Goal: Information Seeking & Learning: Learn about a topic

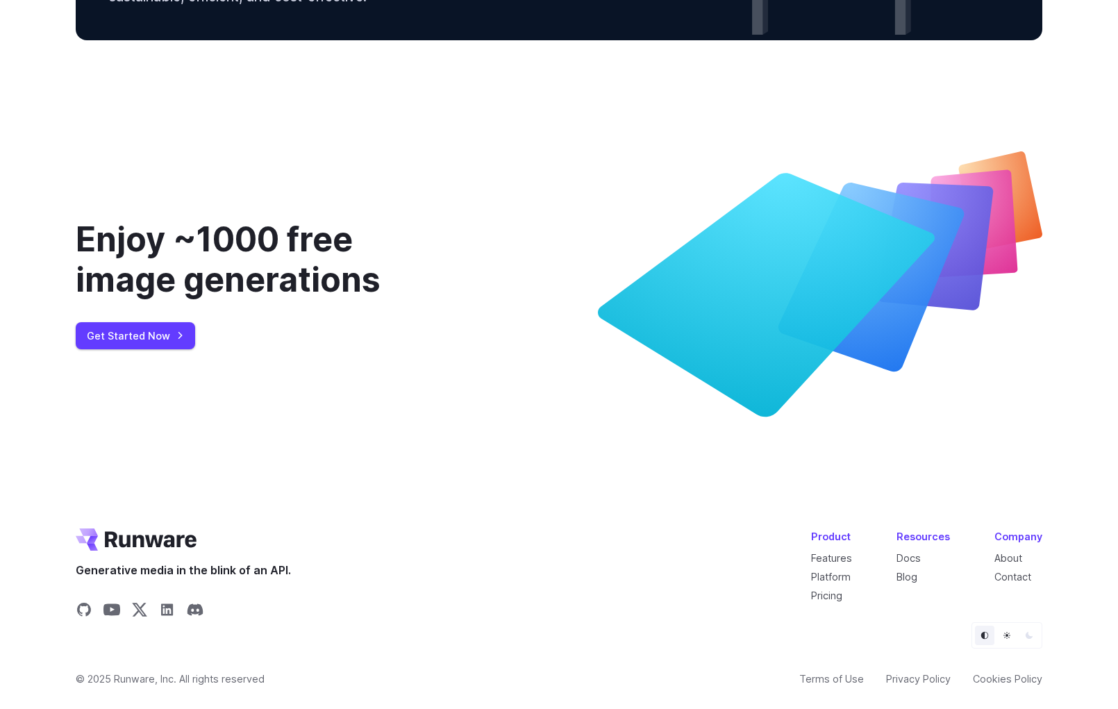
scroll to position [5080, 0]
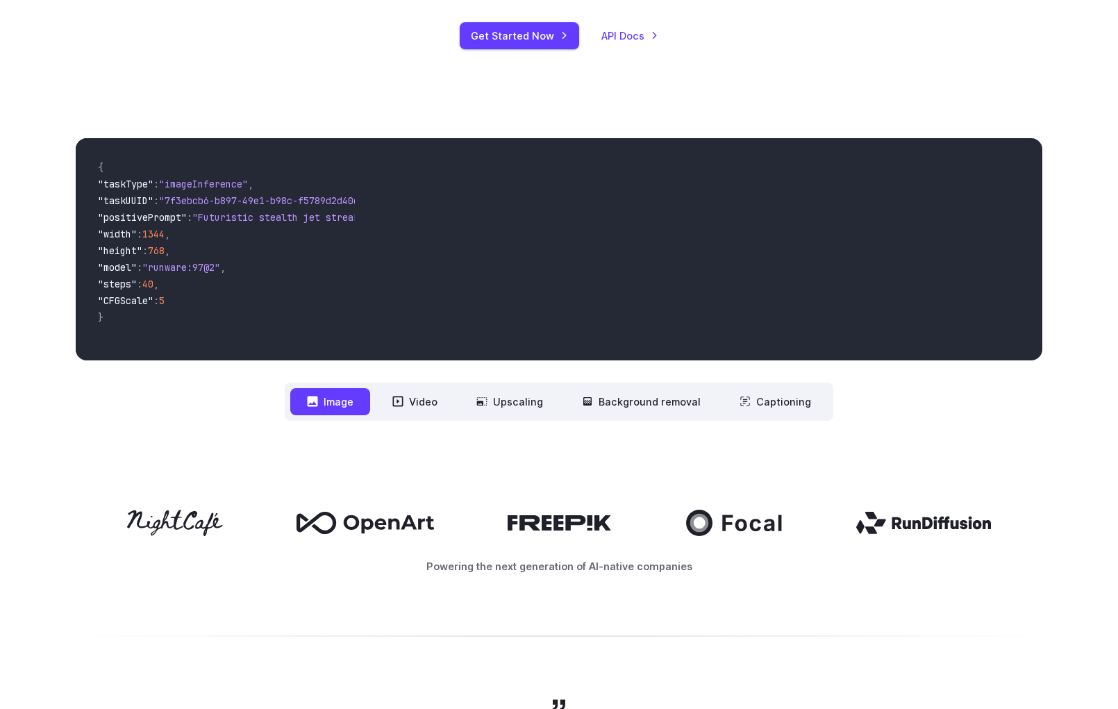
scroll to position [320, 0]
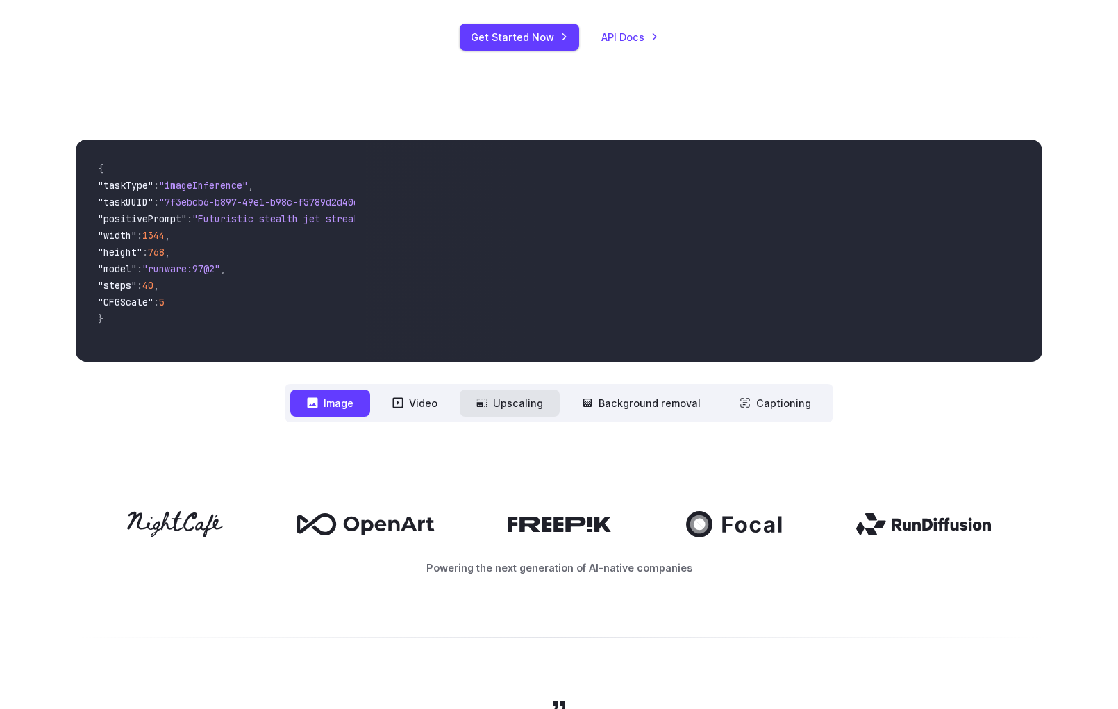
click at [503, 399] on button "Upscaling" at bounding box center [510, 403] width 100 height 27
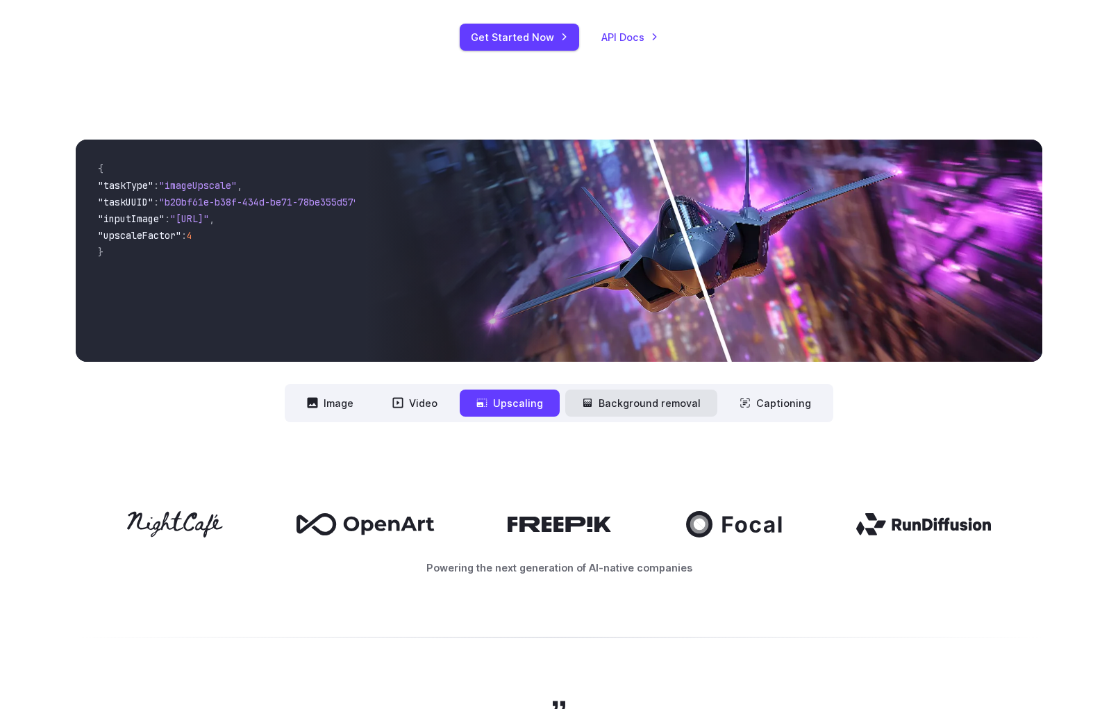
click at [591, 406] on icon at bounding box center [588, 403] width 8 height 8
click at [610, 400] on button "Background removal" at bounding box center [641, 403] width 152 height 27
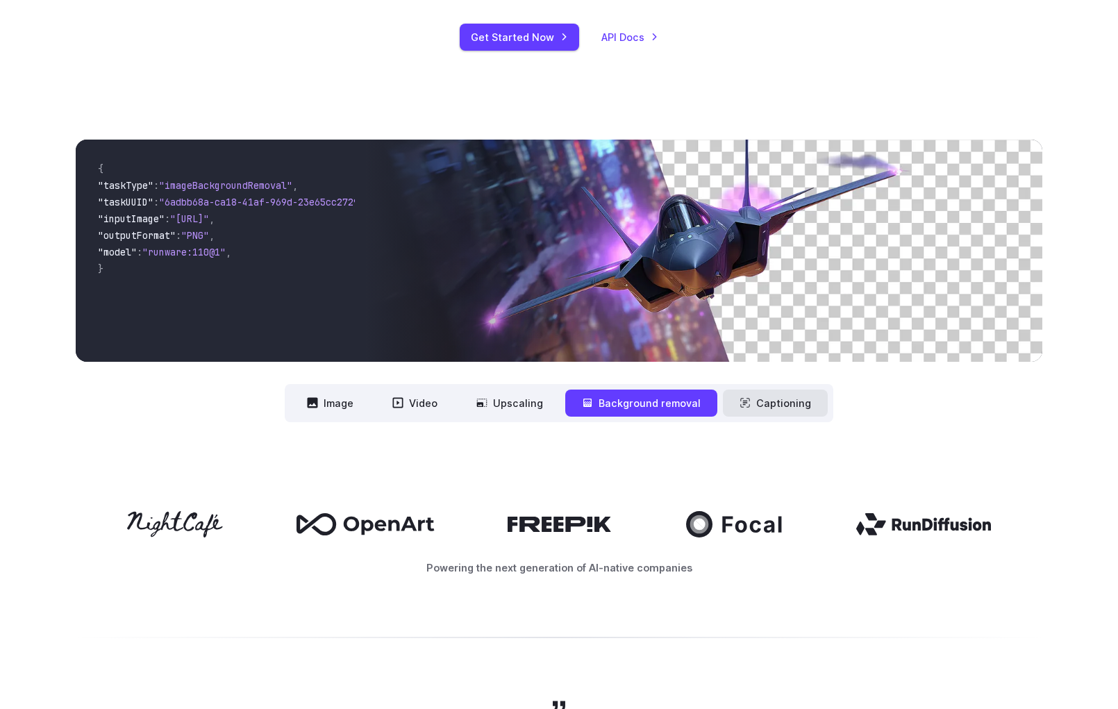
click at [729, 406] on button "Captioning" at bounding box center [775, 403] width 105 height 27
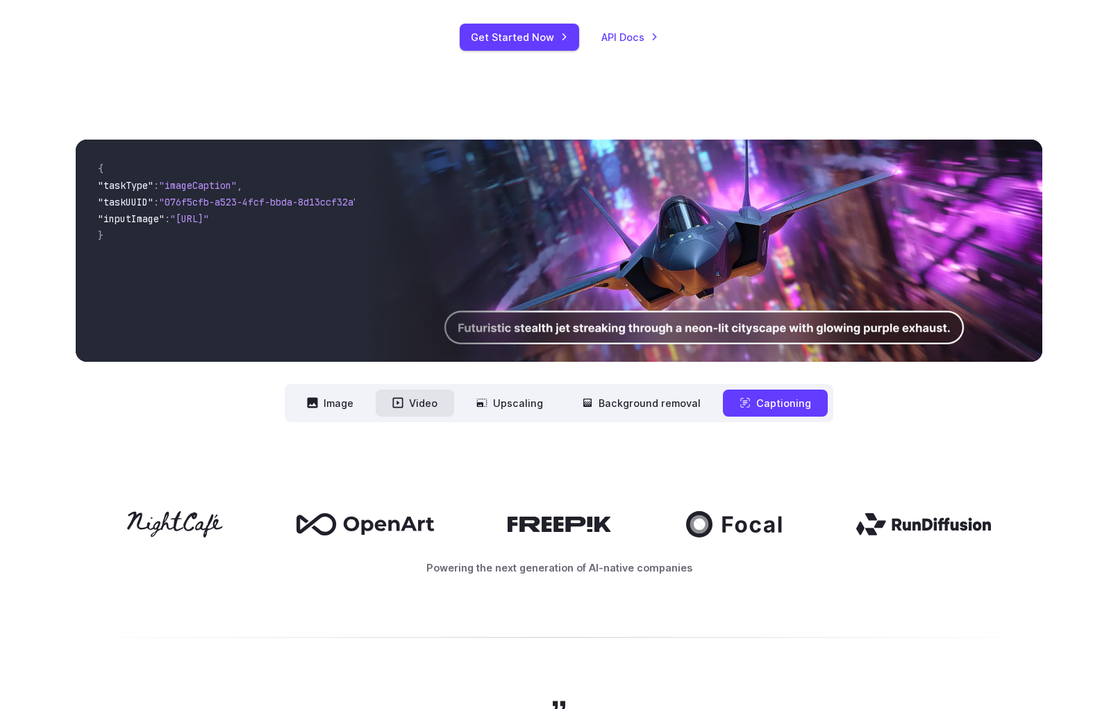
click at [443, 415] on button "Video" at bounding box center [415, 403] width 79 height 27
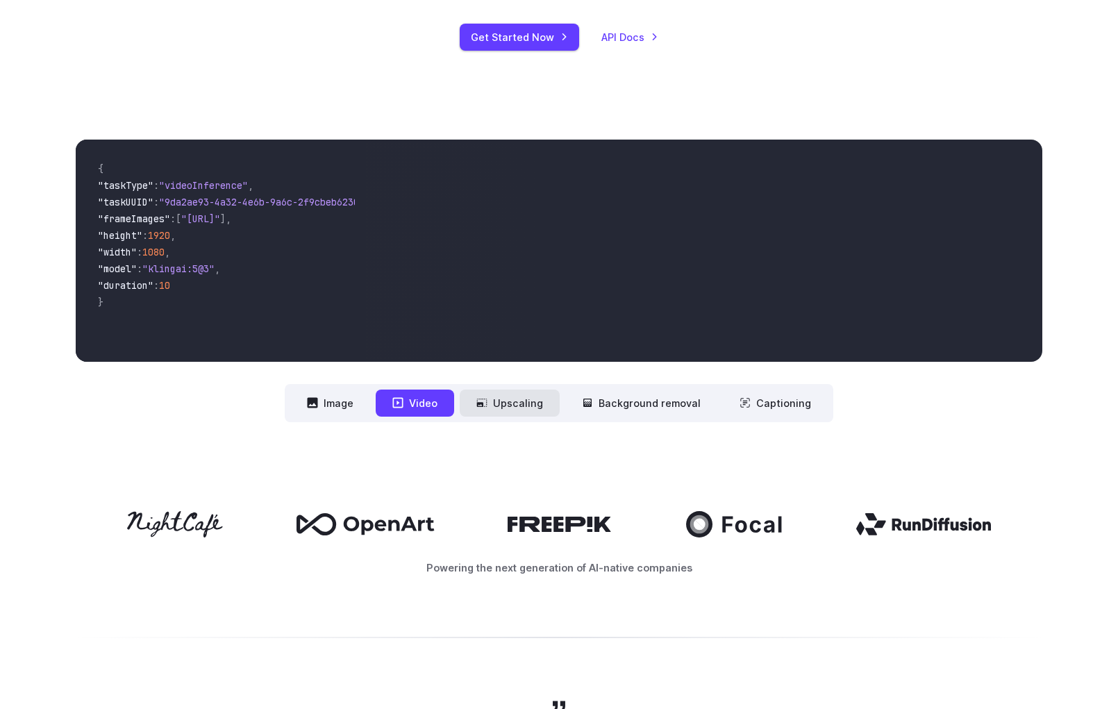
click at [483, 408] on button "Upscaling" at bounding box center [510, 403] width 100 height 27
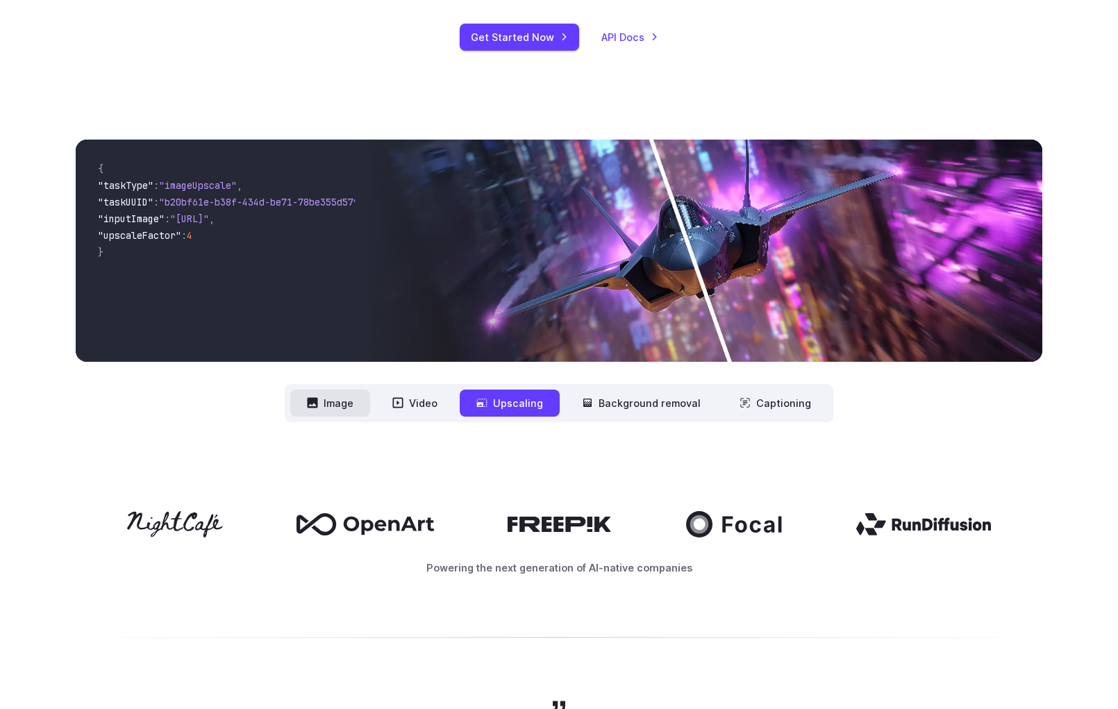
click at [308, 402] on button "Image" at bounding box center [330, 403] width 80 height 27
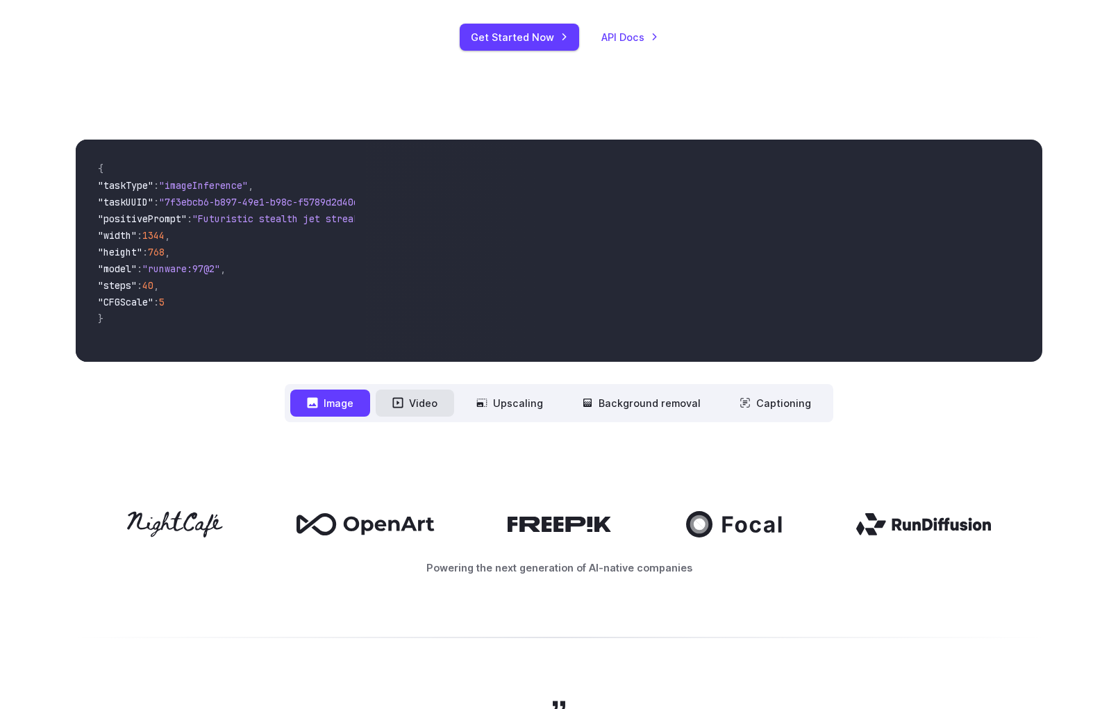
click at [390, 400] on button "Video" at bounding box center [415, 403] width 79 height 27
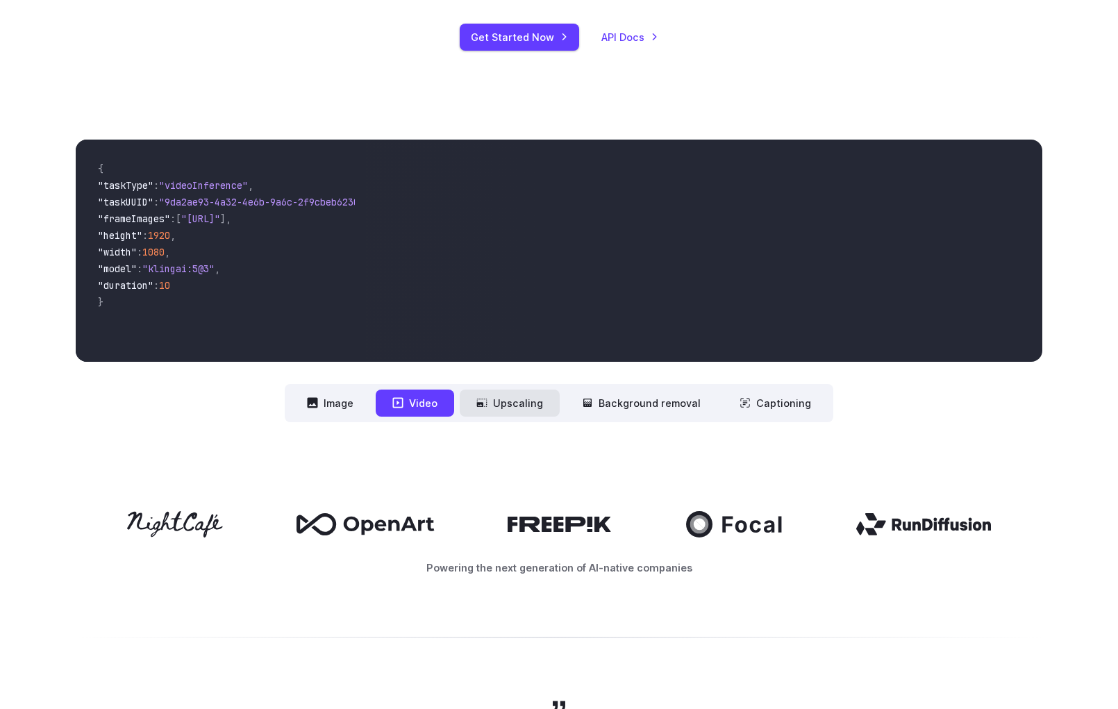
click at [500, 394] on button "Upscaling" at bounding box center [510, 403] width 100 height 27
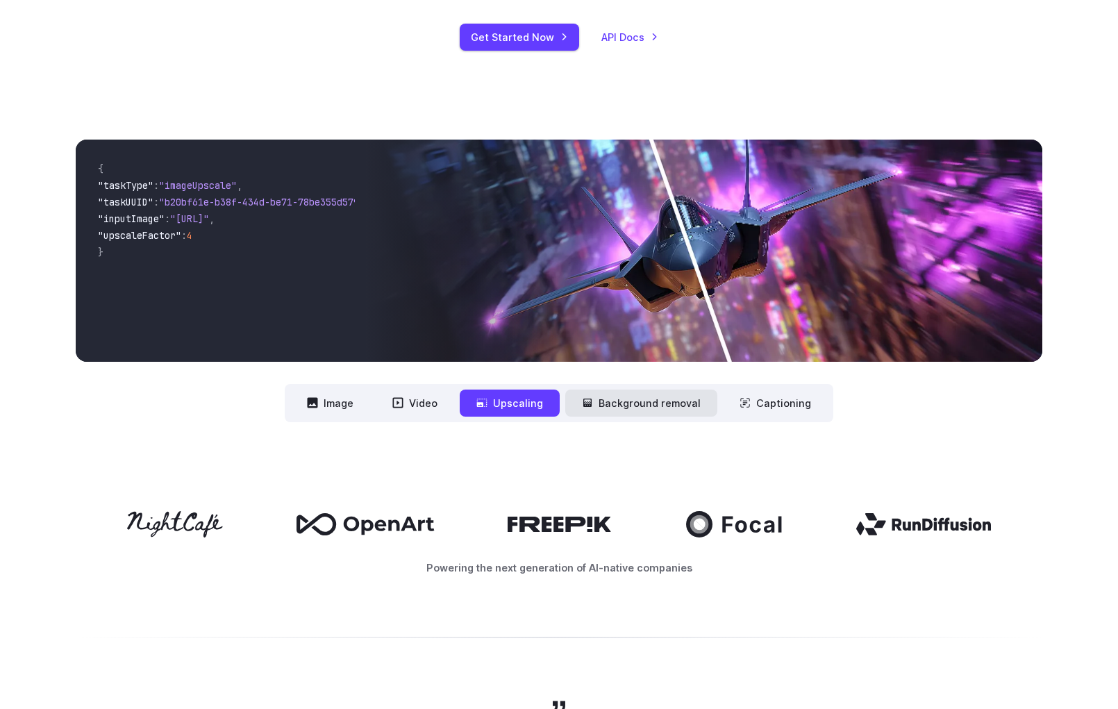
click at [660, 408] on button "Background removal" at bounding box center [641, 403] width 152 height 27
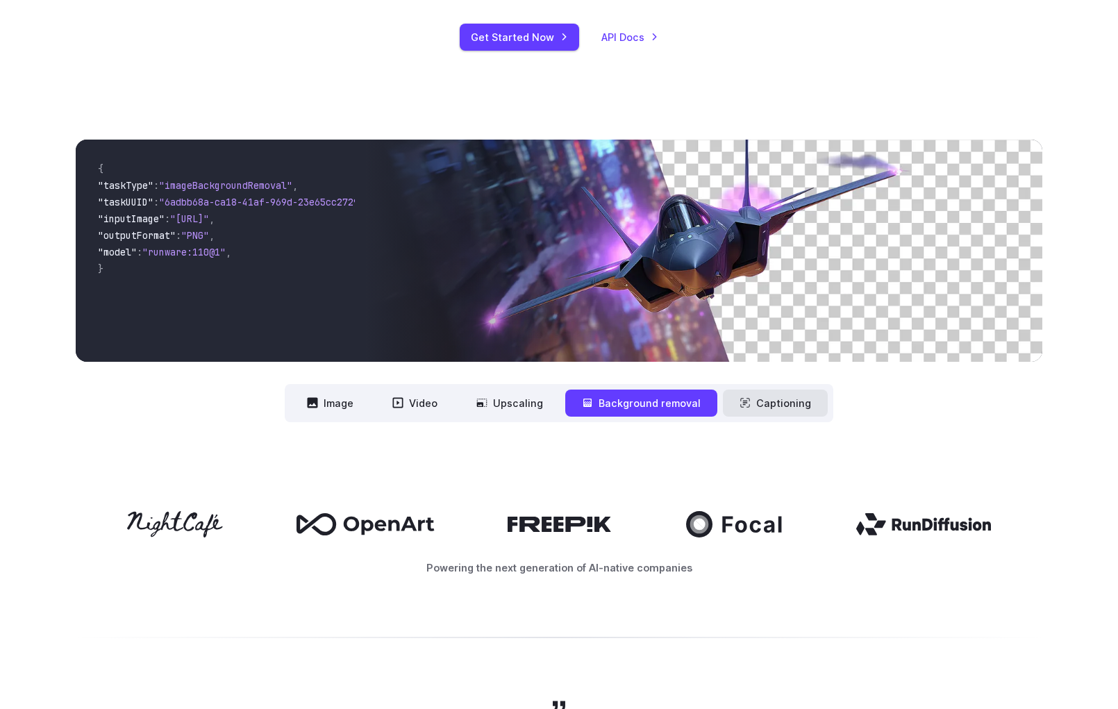
click at [750, 404] on button "Captioning" at bounding box center [775, 403] width 105 height 27
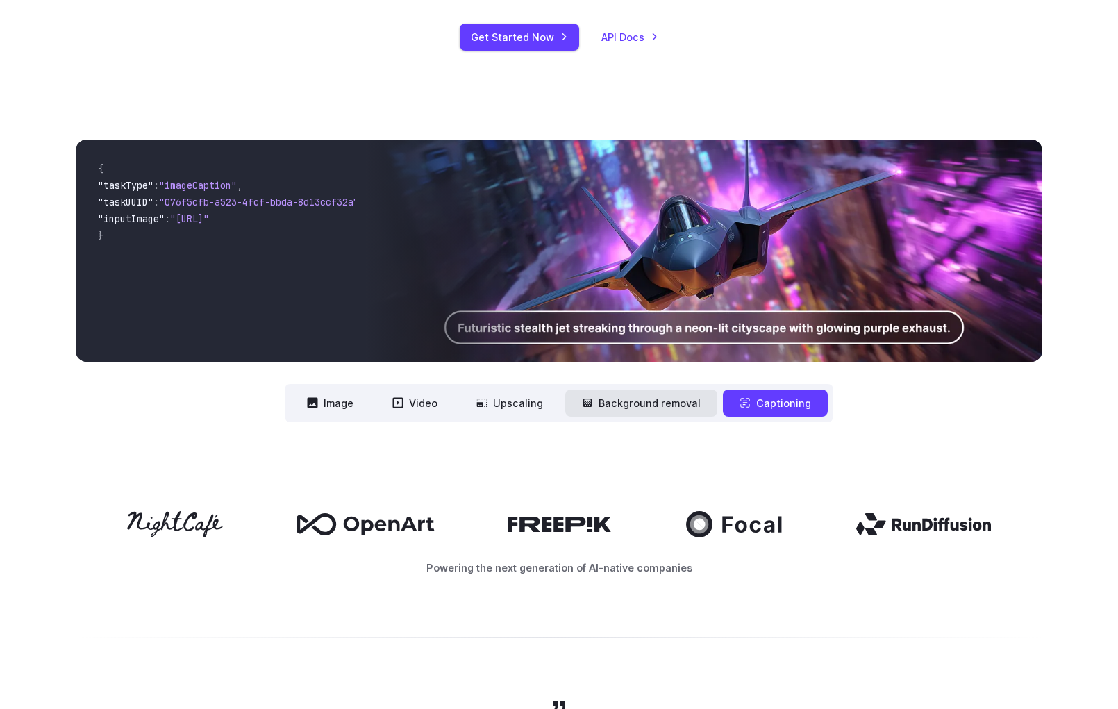
click at [620, 402] on button "Background removal" at bounding box center [641, 403] width 152 height 27
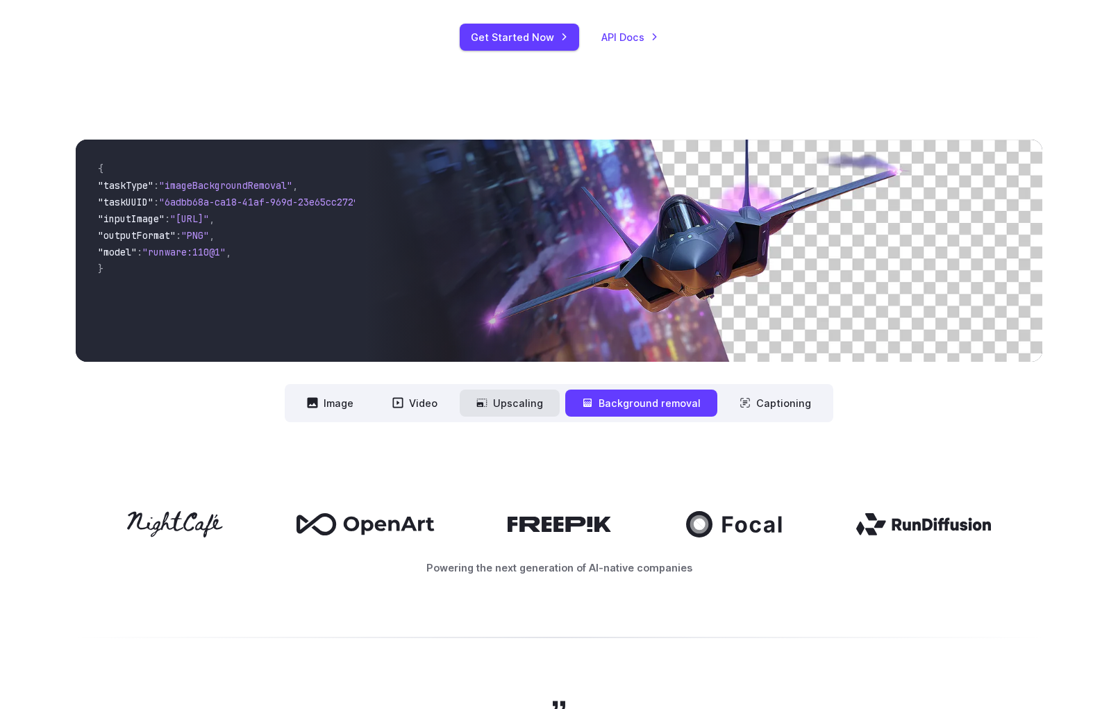
click at [518, 402] on button "Upscaling" at bounding box center [510, 403] width 100 height 27
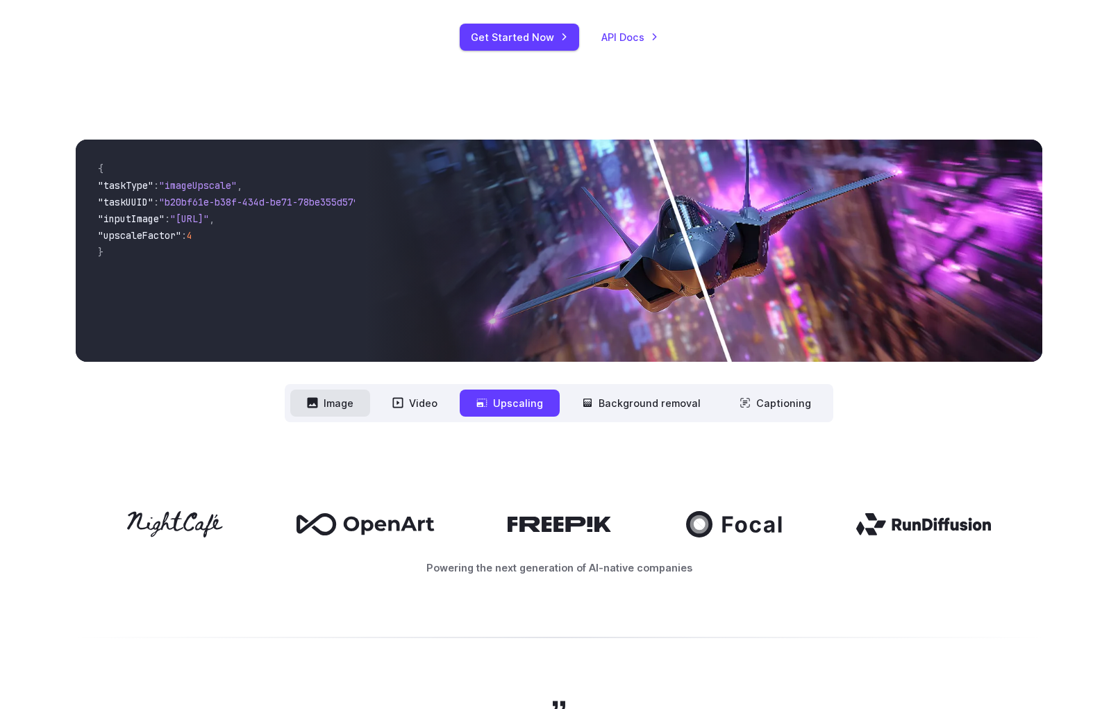
click at [326, 397] on button "Image" at bounding box center [330, 403] width 80 height 27
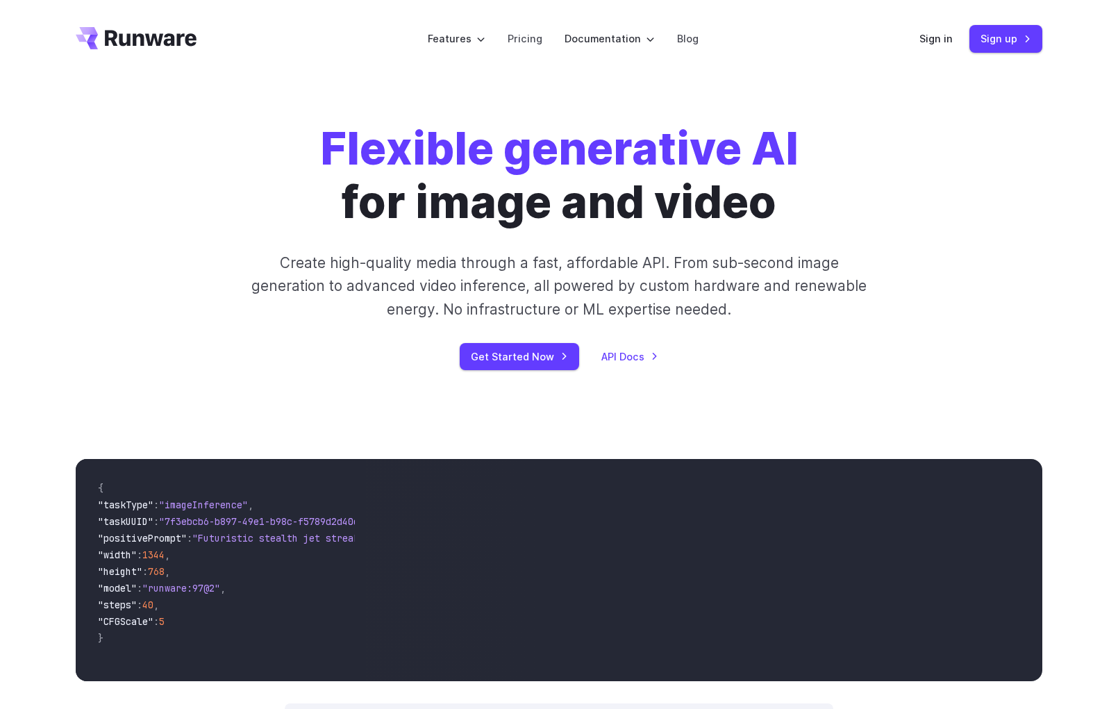
scroll to position [0, 0]
